Goal: Information Seeking & Learning: Learn about a topic

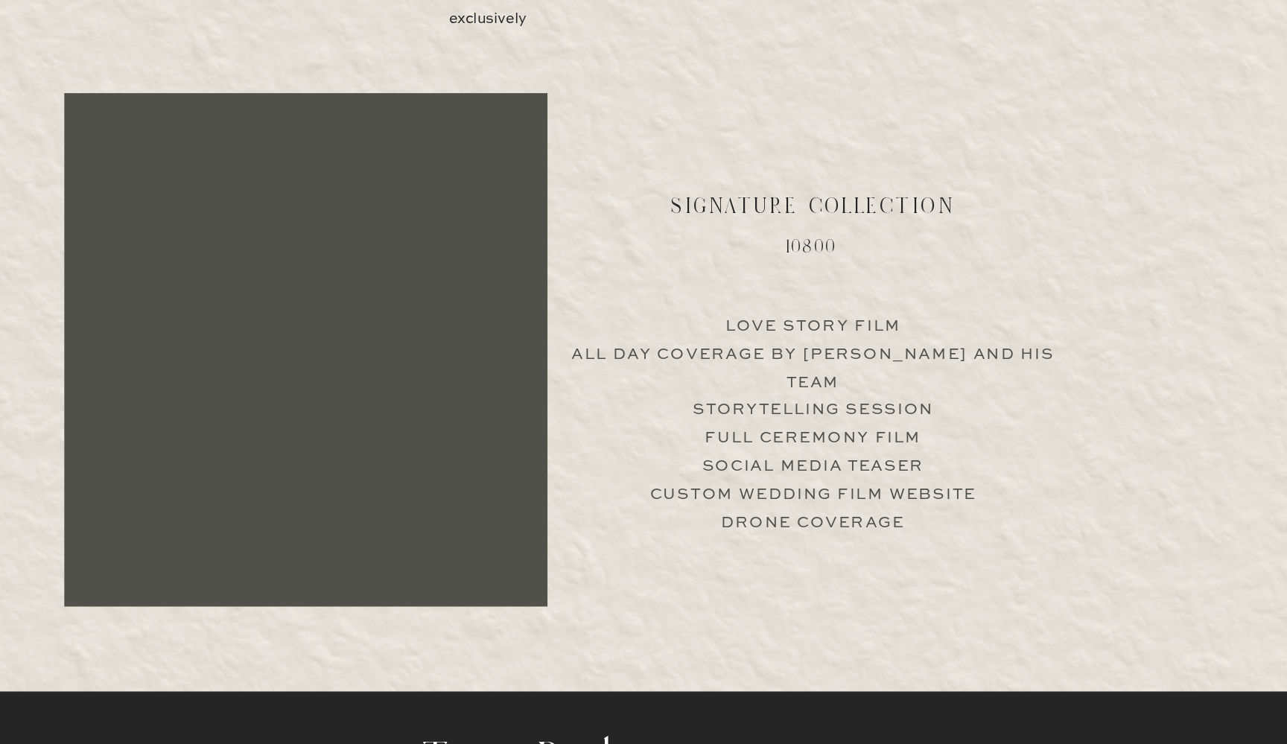
scroll to position [2850, 0]
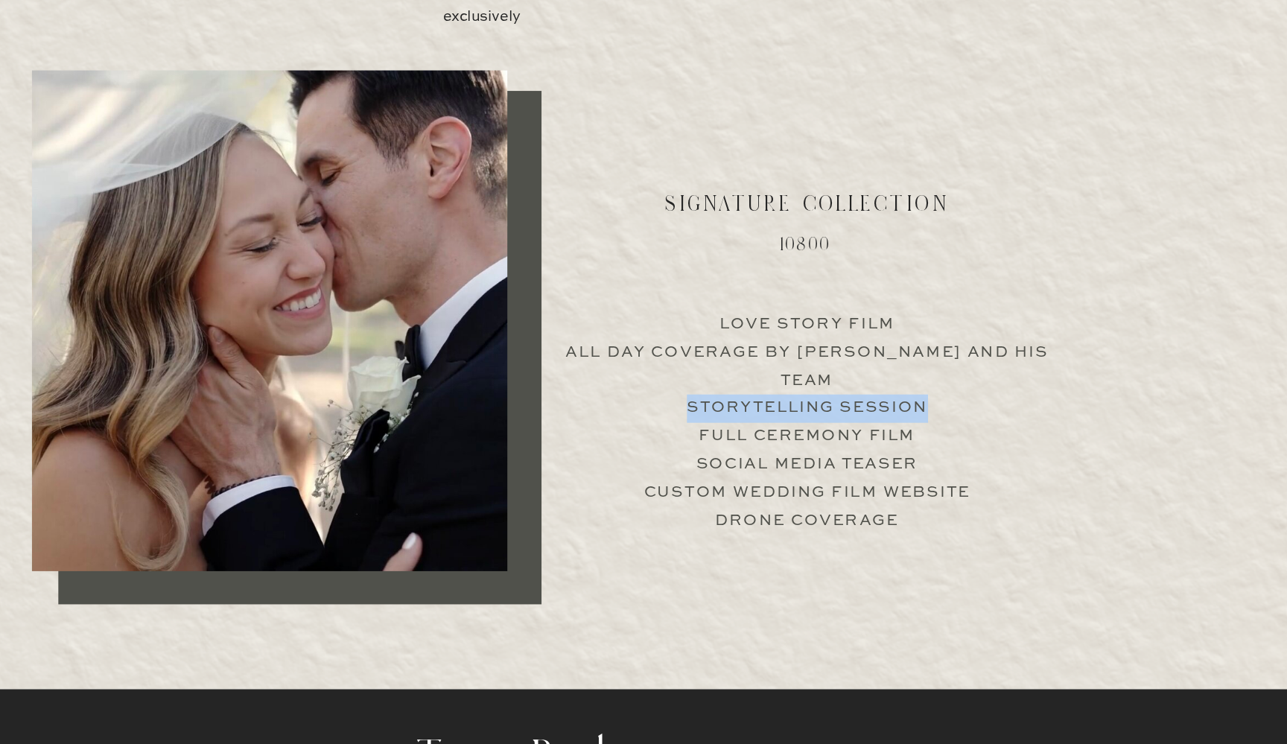
drag, startPoint x: 500, startPoint y: 270, endPoint x: 708, endPoint y: 284, distance: 209.0
click at [708, 413] on p "Love Story Film All Day Coverage by Jimmy and his team Storytelling Session Ful…" at bounding box center [833, 484] width 369 height 143
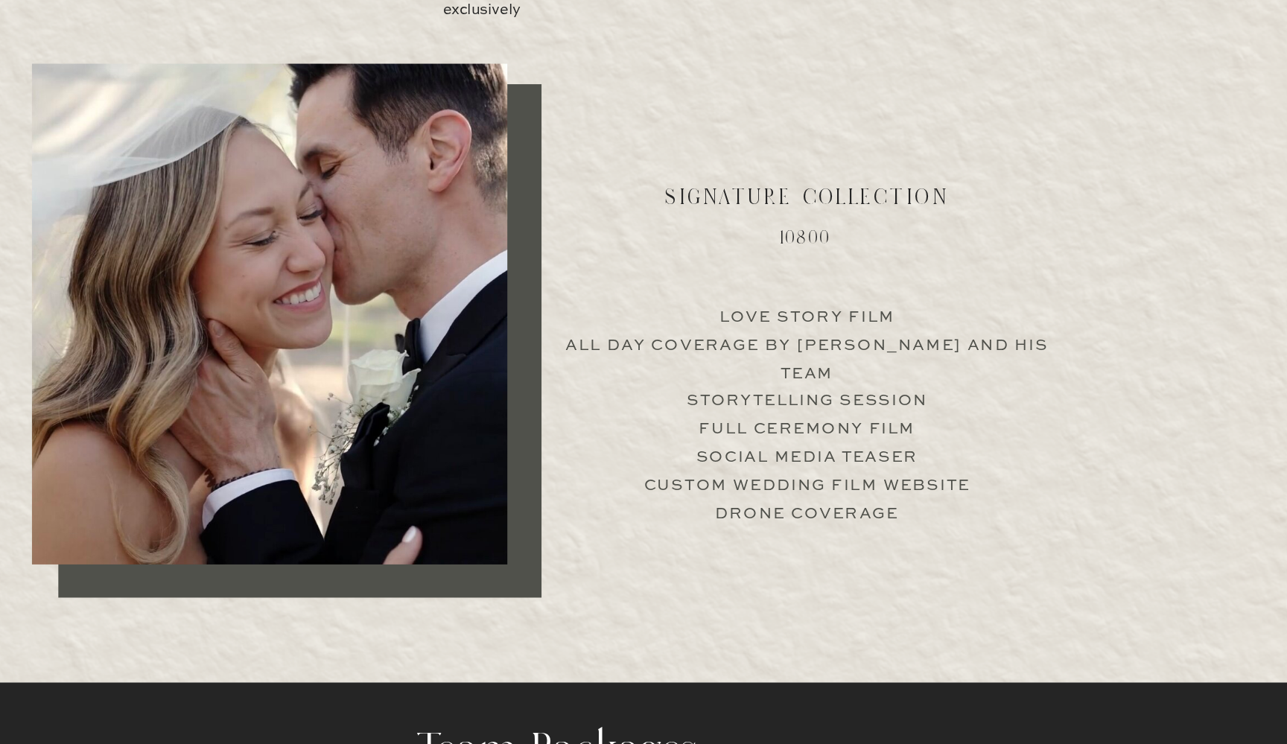
click at [649, 408] on p "Love Story Film All Day Coverage by Jimmy and his team Storytelling Session Ful…" at bounding box center [833, 479] width 369 height 143
drag, startPoint x: 534, startPoint y: 301, endPoint x: 698, endPoint y: 302, distance: 163.8
click at [700, 408] on p "Love Story Film All Day Coverage by Jimmy and his team Storytelling Session Ful…" at bounding box center [833, 479] width 369 height 143
click at [698, 408] on p "Love Story Film All Day Coverage by Jimmy and his team Storytelling Session Ful…" at bounding box center [833, 479] width 369 height 143
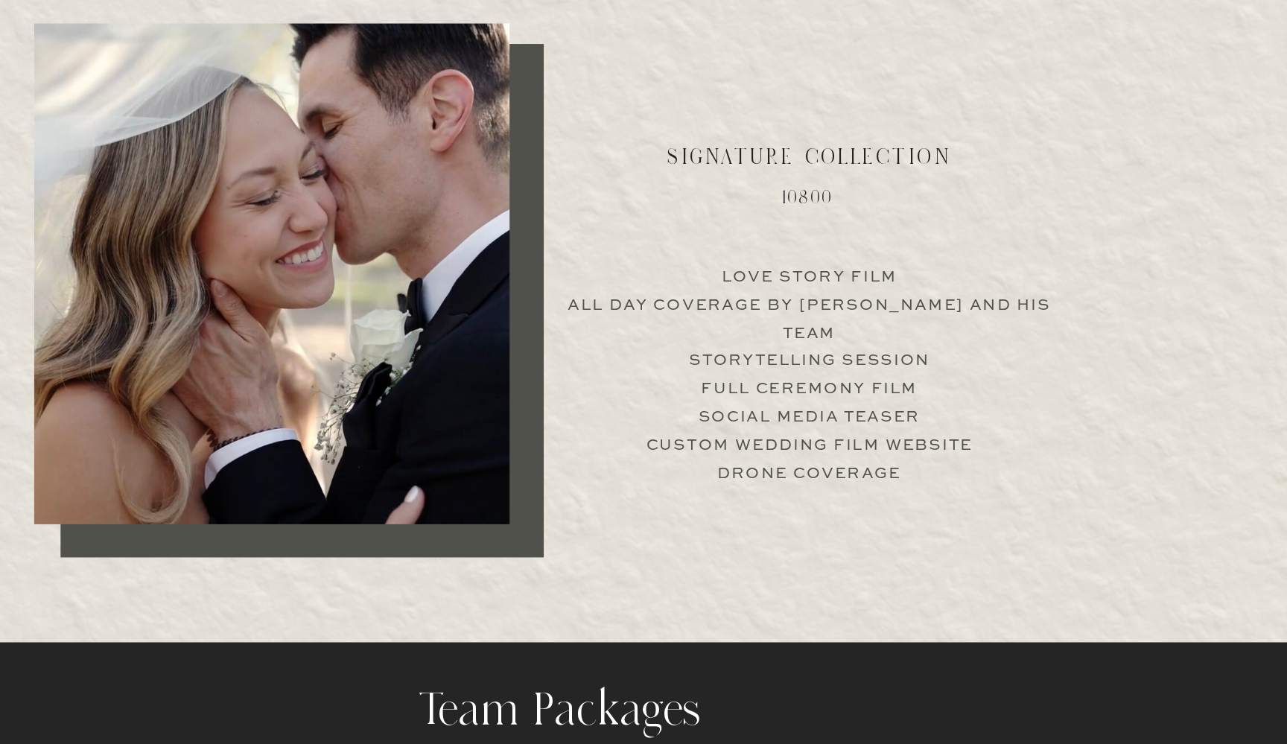
scroll to position [2865, 0]
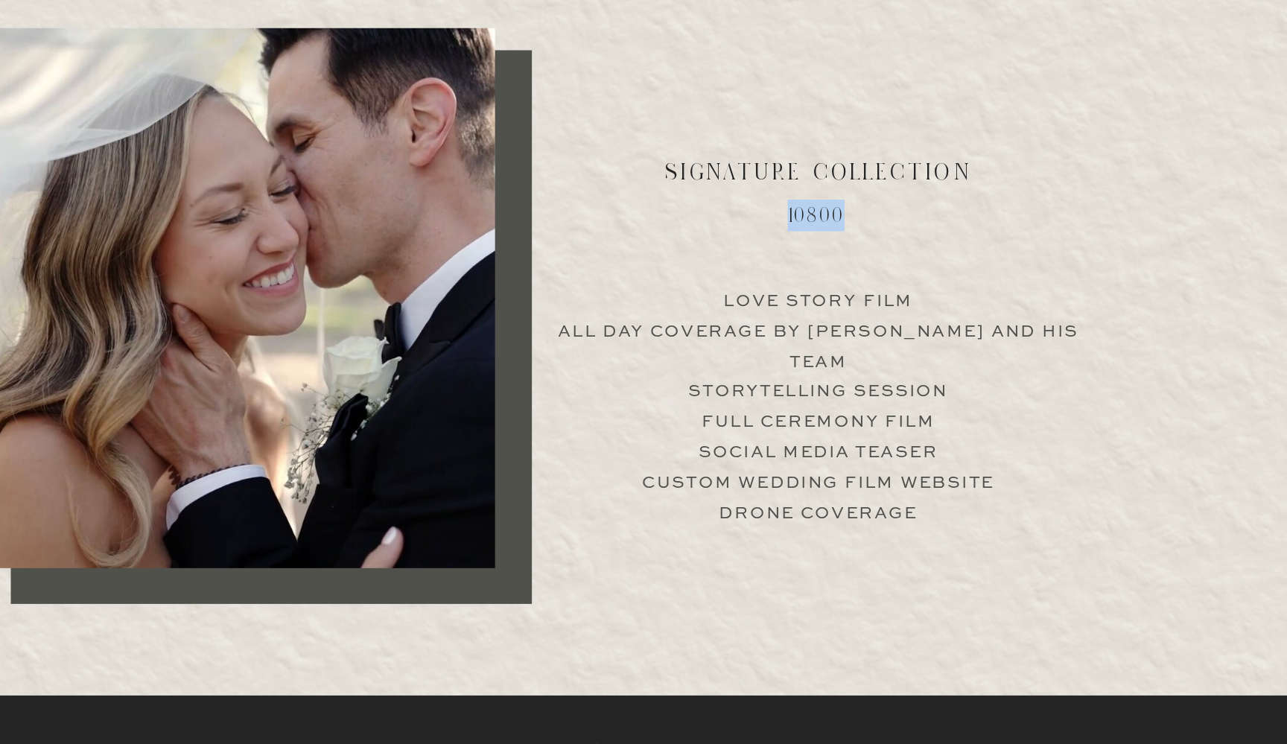
drag, startPoint x: 548, startPoint y: 151, endPoint x: 611, endPoint y: 151, distance: 62.5
click at [759, 337] on h2 "10800" at bounding box center [832, 347] width 146 height 20
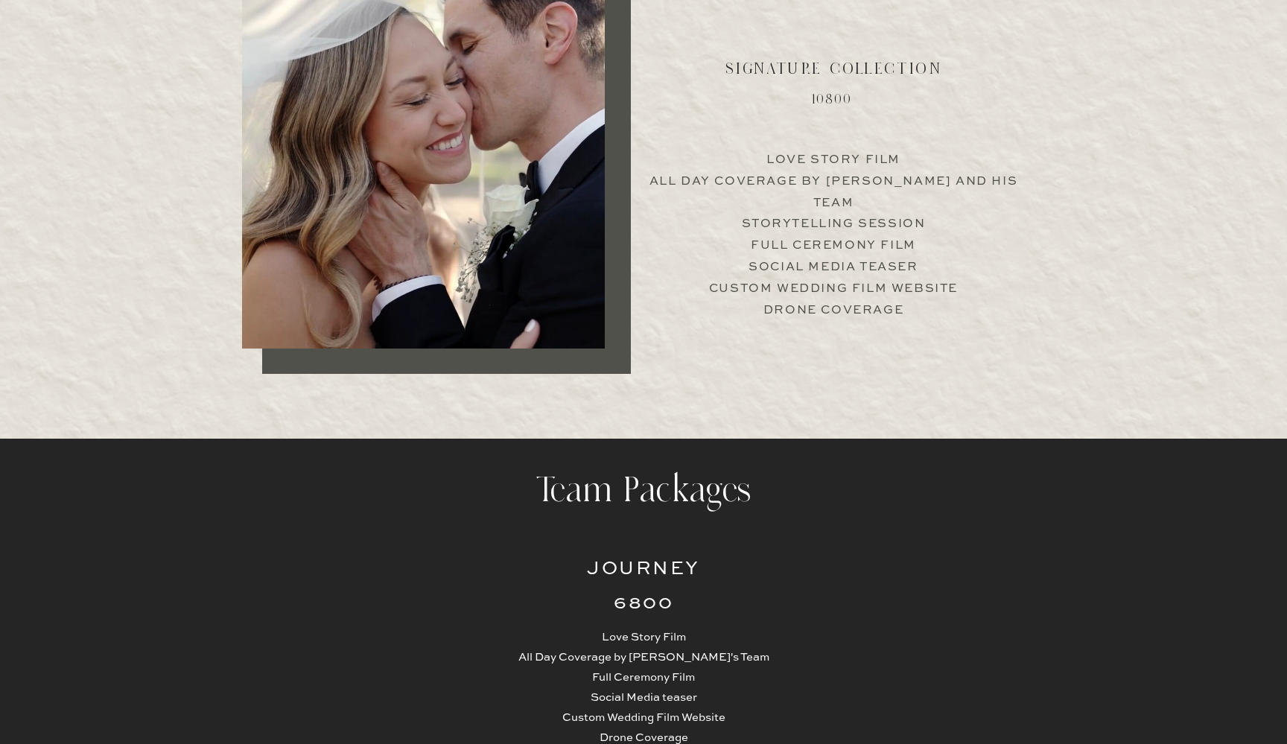
scroll to position [3115, 1]
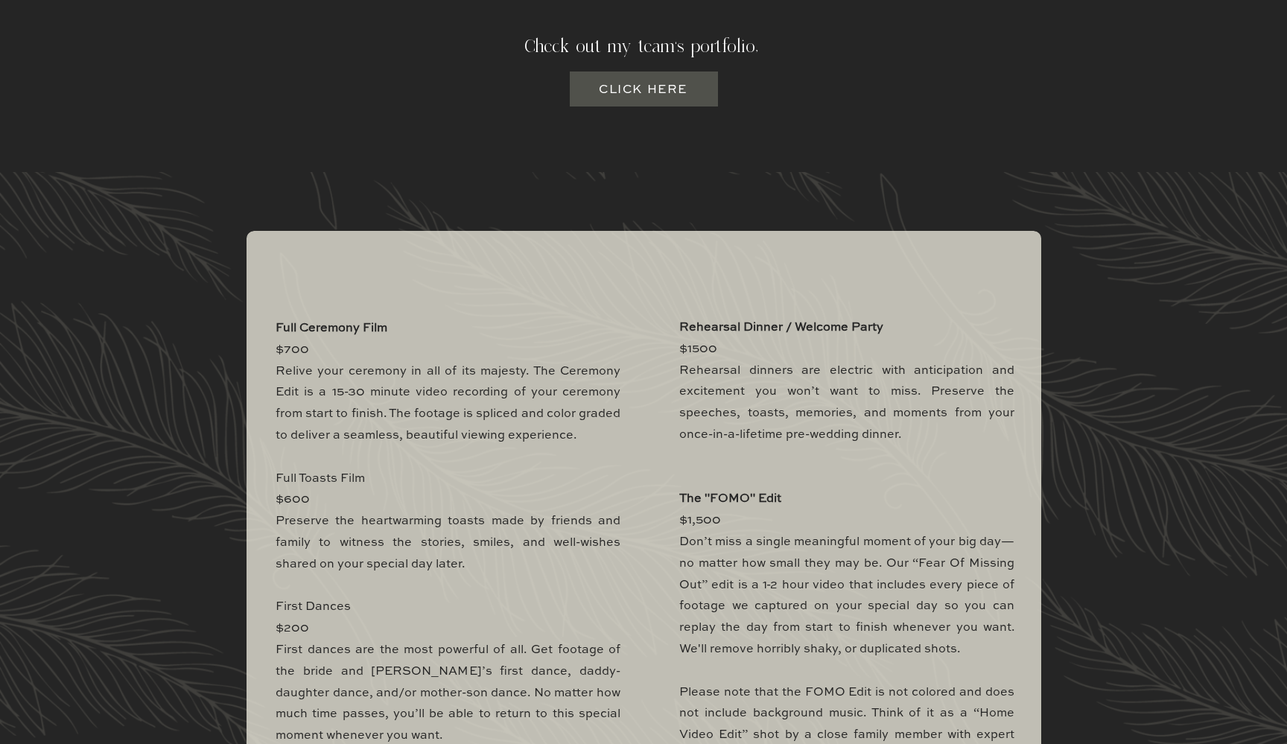
scroll to position [4113, 0]
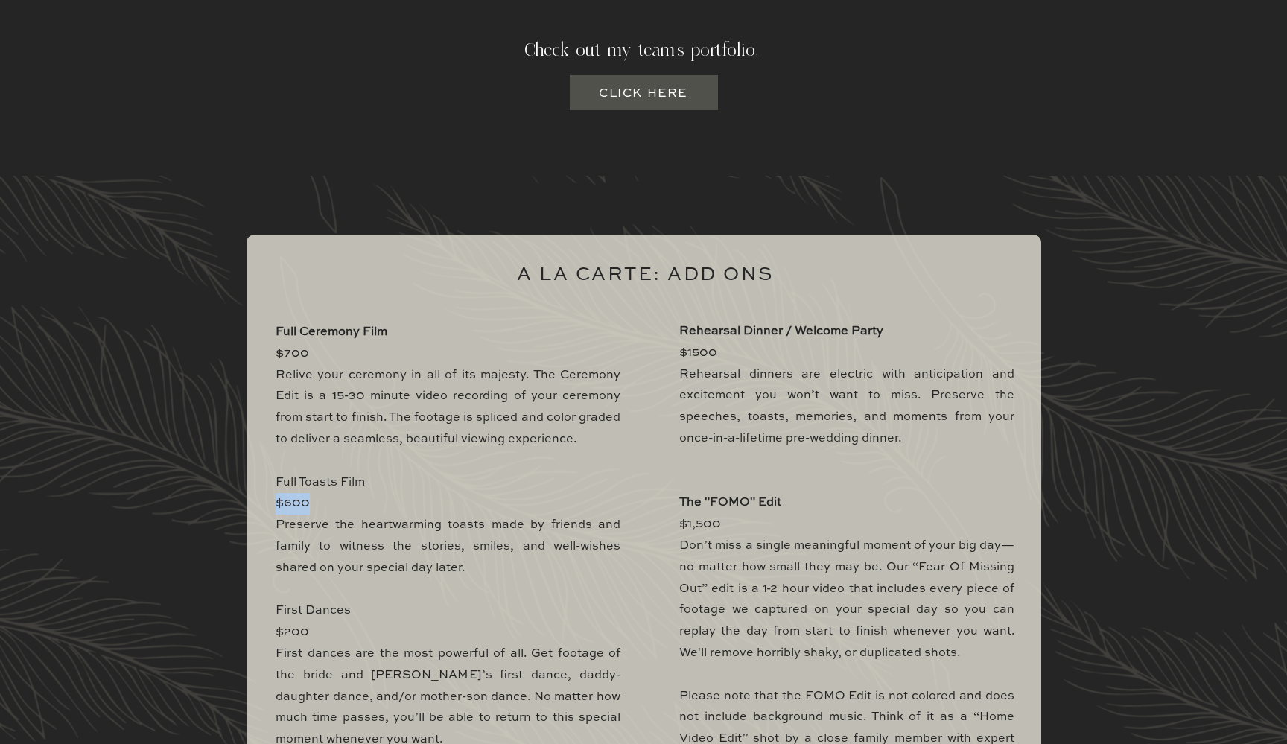
drag, startPoint x: 276, startPoint y: 500, endPoint x: 325, endPoint y: 499, distance: 49.9
click at [325, 499] on p "Full Ceremony Film $700 Relive your ceremony in all of its majesty. The Ceremon…" at bounding box center [448, 682] width 345 height 721
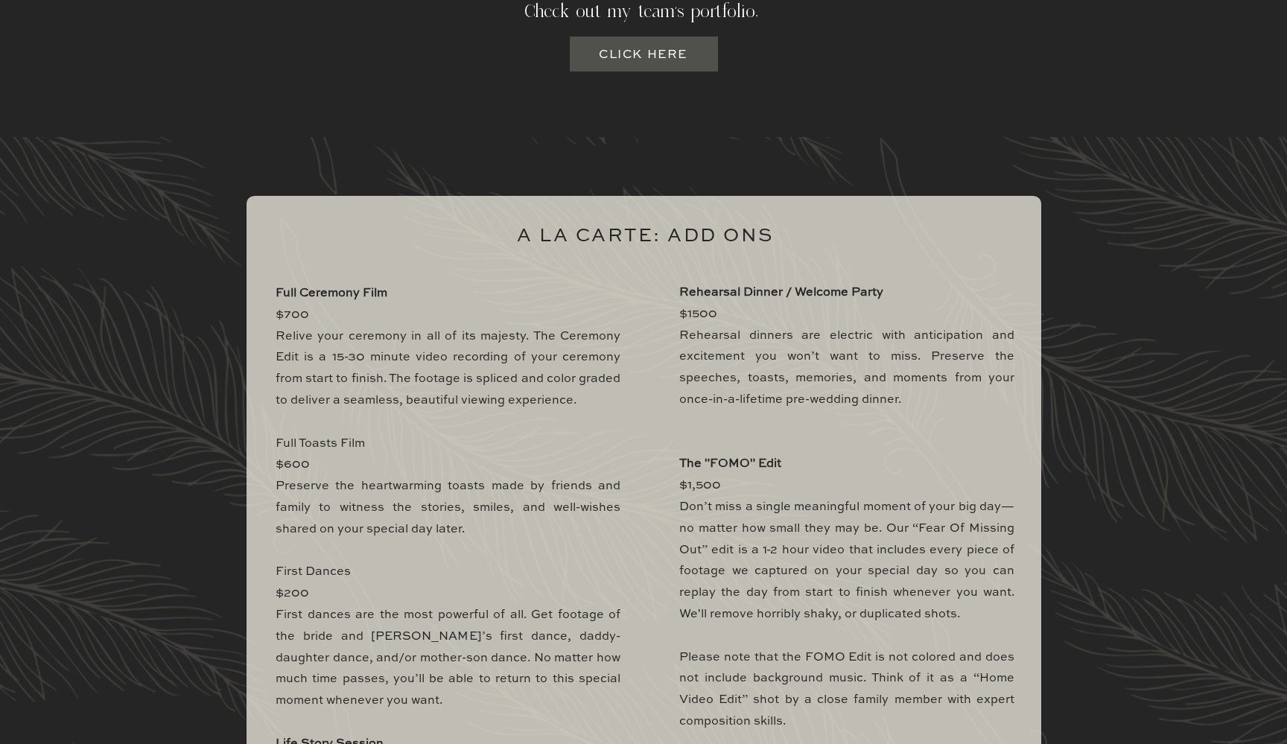
scroll to position [4157, 0]
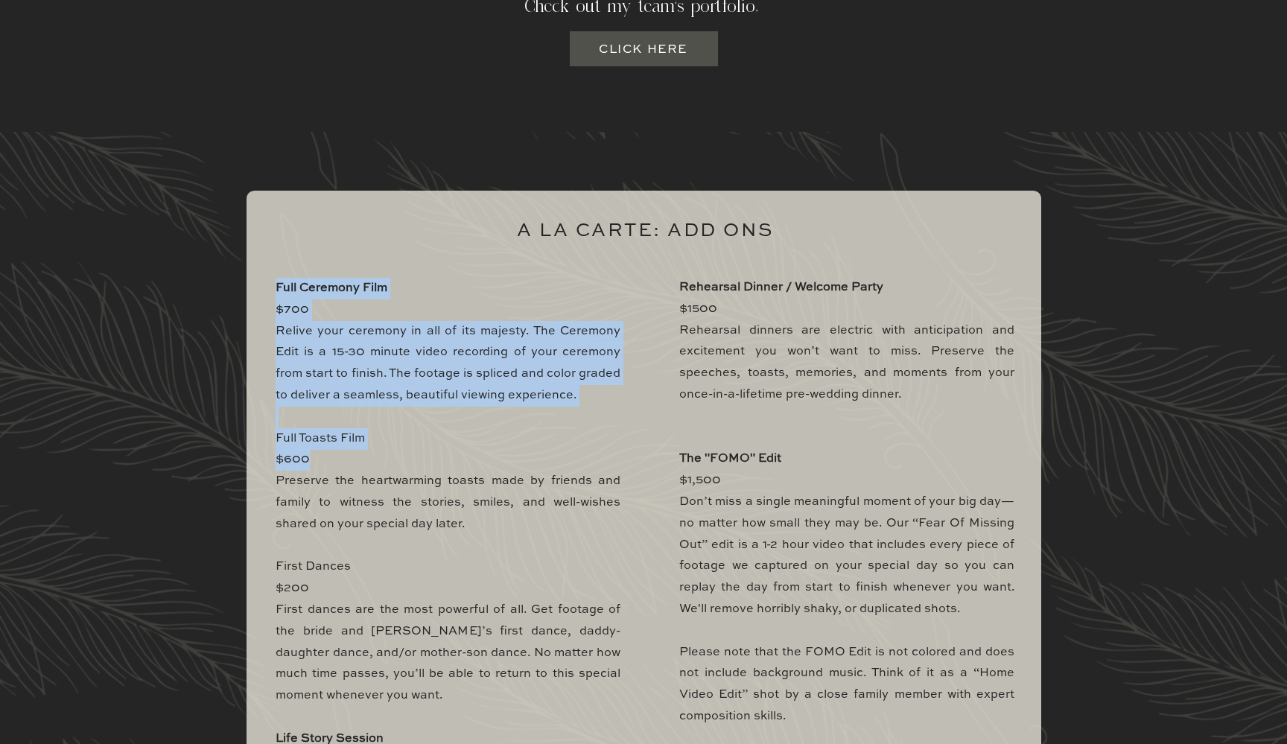
drag, startPoint x: 317, startPoint y: 451, endPoint x: 270, endPoint y: 452, distance: 47.7
click at [270, 452] on div "Full Ceremony Film $700 Relive your ceremony in all of its majesty. The Ceremon…" at bounding box center [644, 656] width 894 height 1048
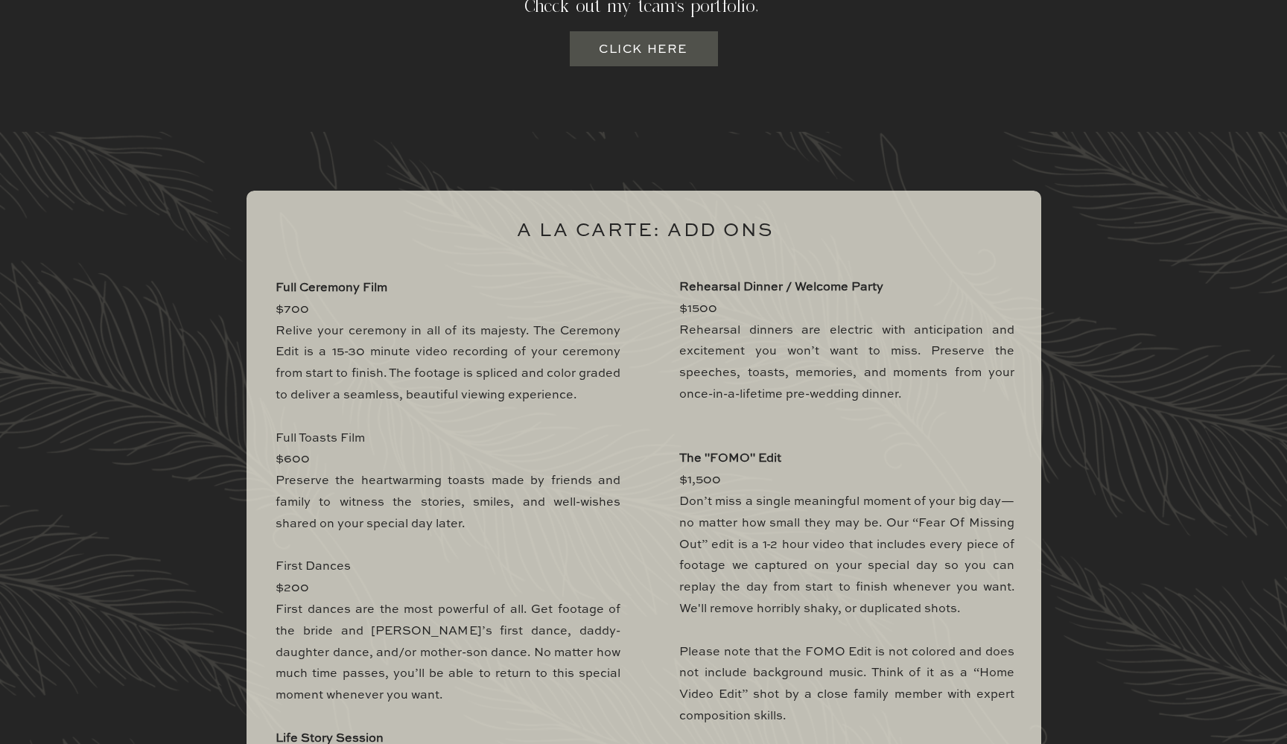
click at [307, 463] on p "Full Ceremony Film $700 Relive your ceremony in all of its majesty. The Ceremon…" at bounding box center [448, 638] width 345 height 721
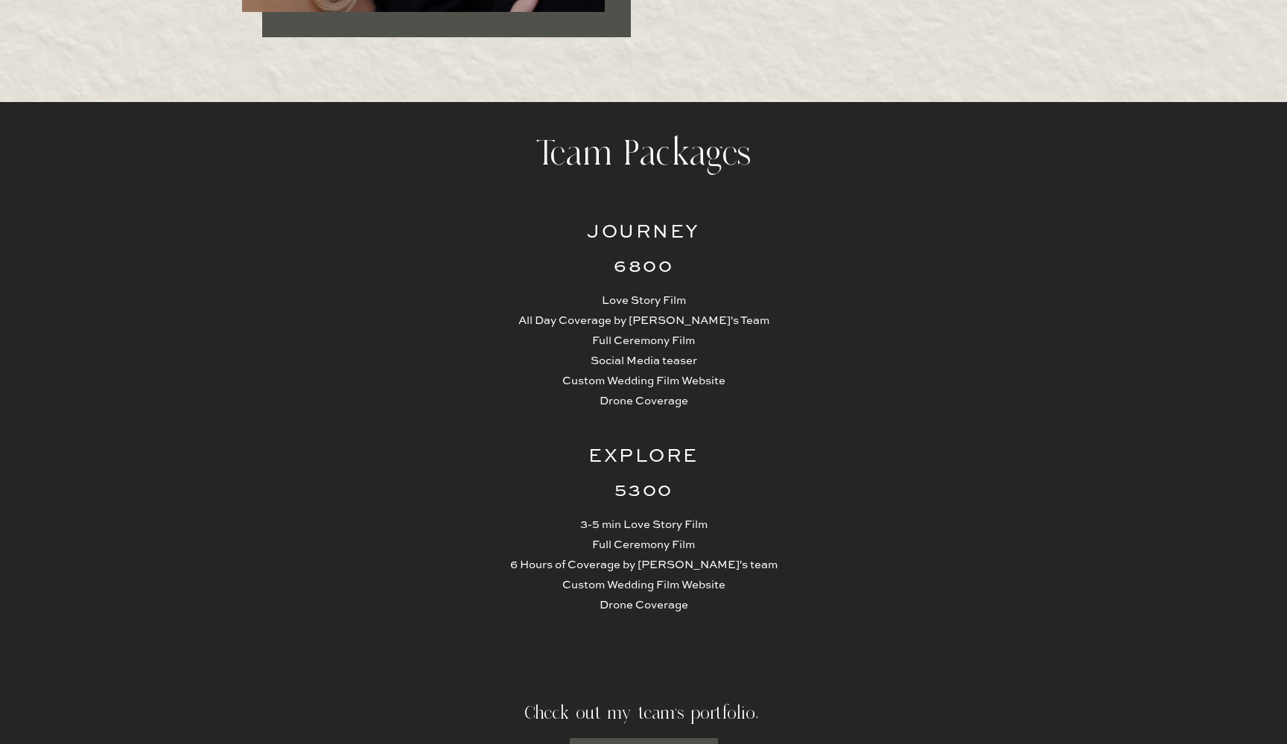
scroll to position [3374, 0]
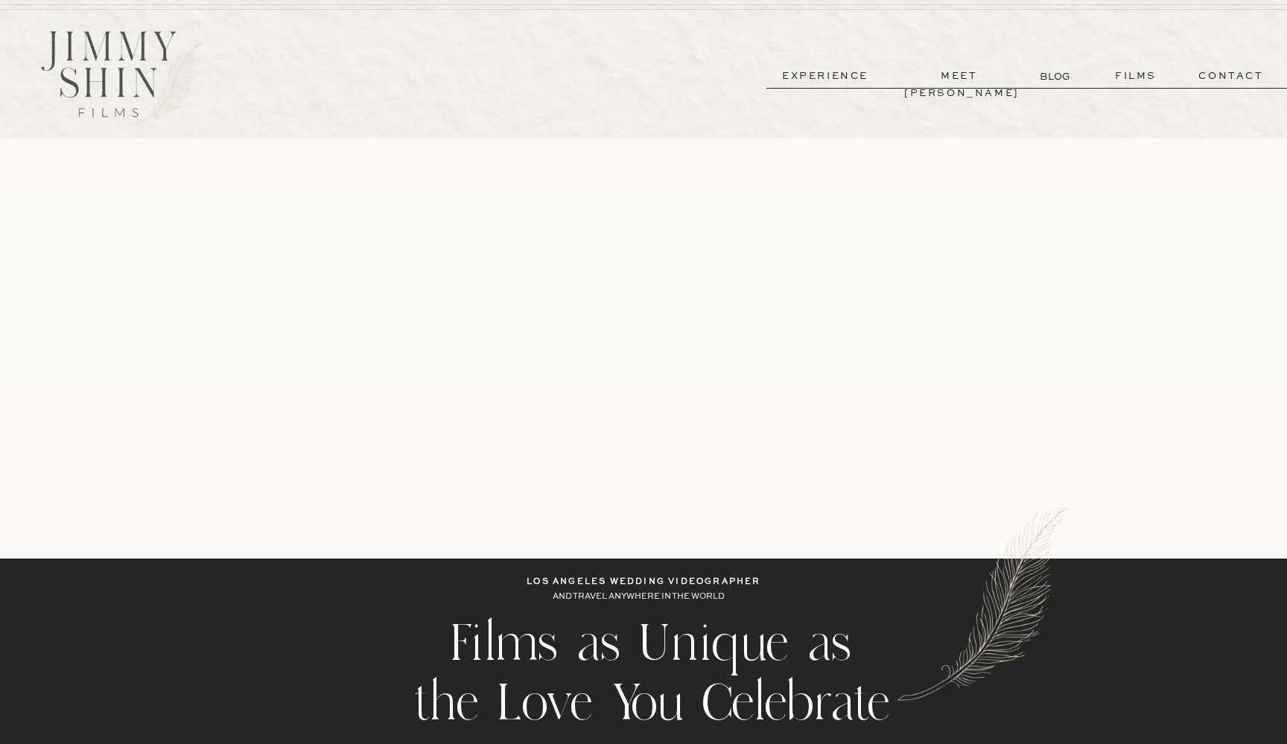
click at [1117, 83] on p "films" at bounding box center [1135, 76] width 73 height 17
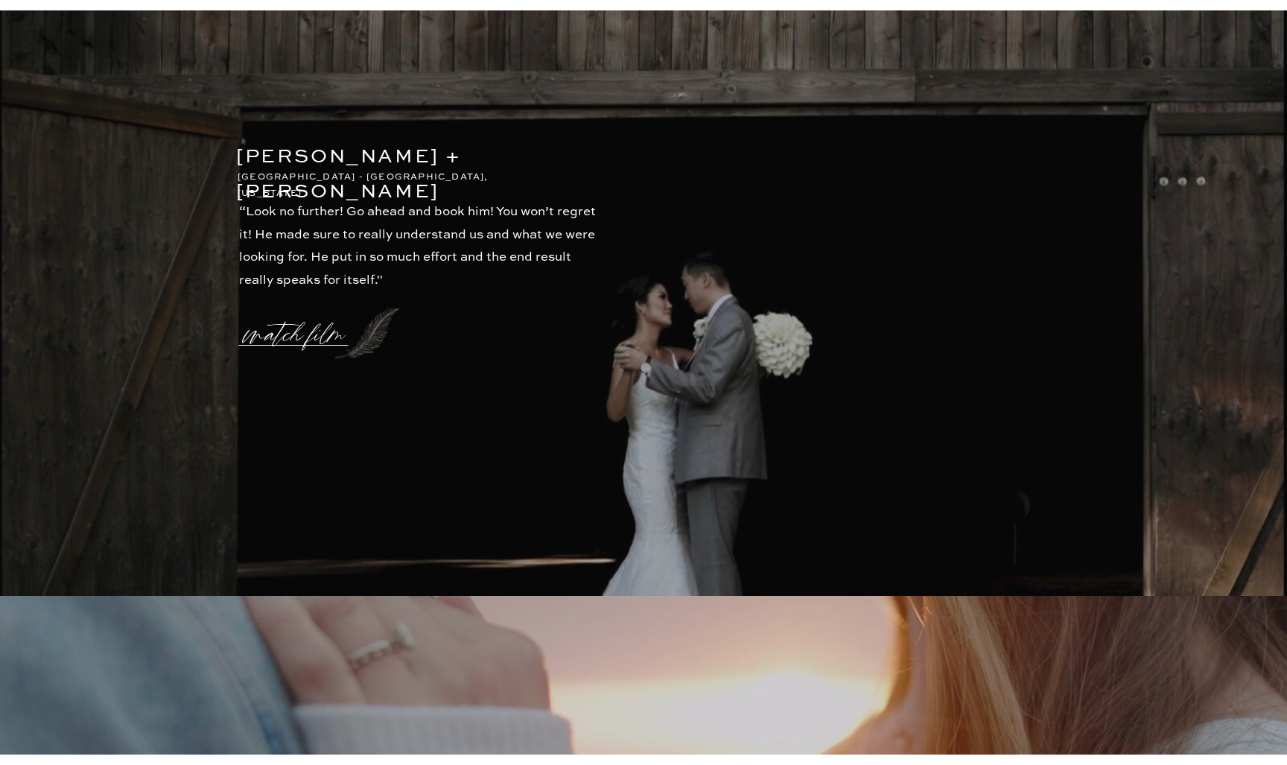
scroll to position [3331, 0]
